Goal: Find specific page/section: Find specific page/section

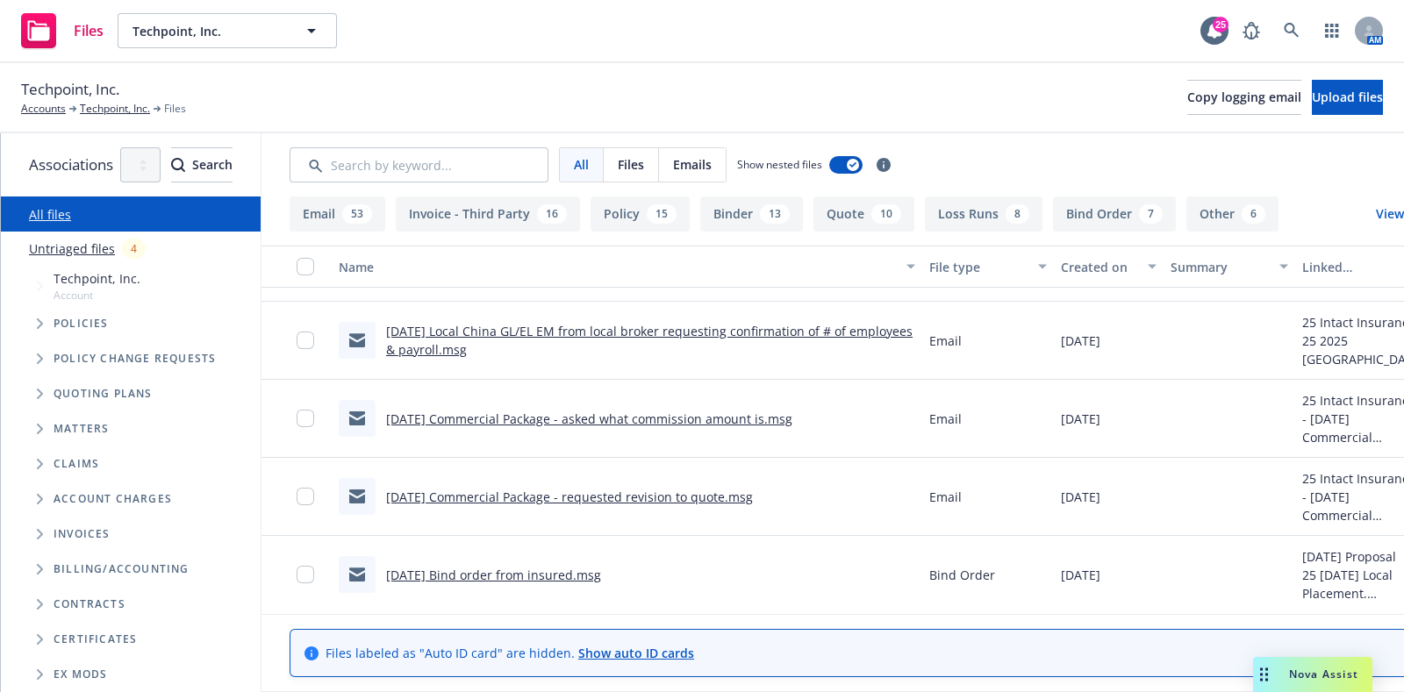
scroll to position [3823, 0]
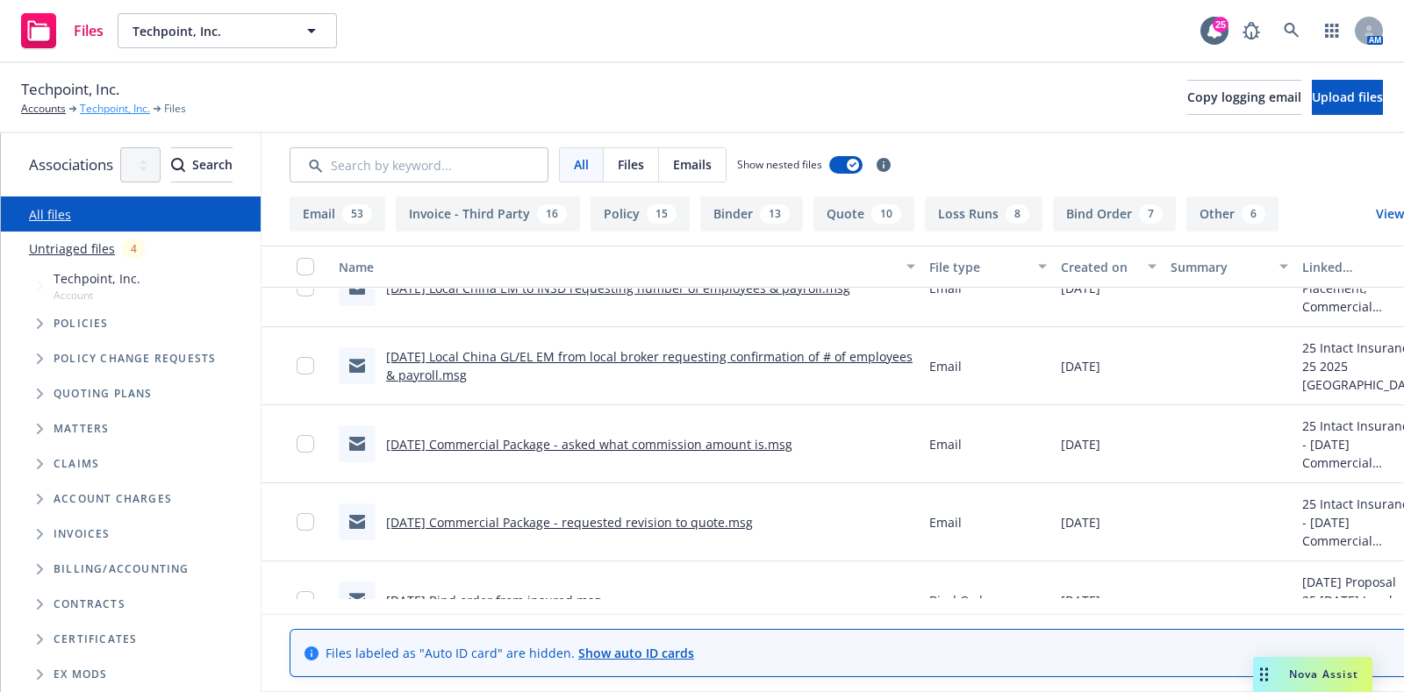
click at [140, 105] on link "Techpoint, Inc." at bounding box center [115, 109] width 70 height 16
